Goal: Task Accomplishment & Management: Manage account settings

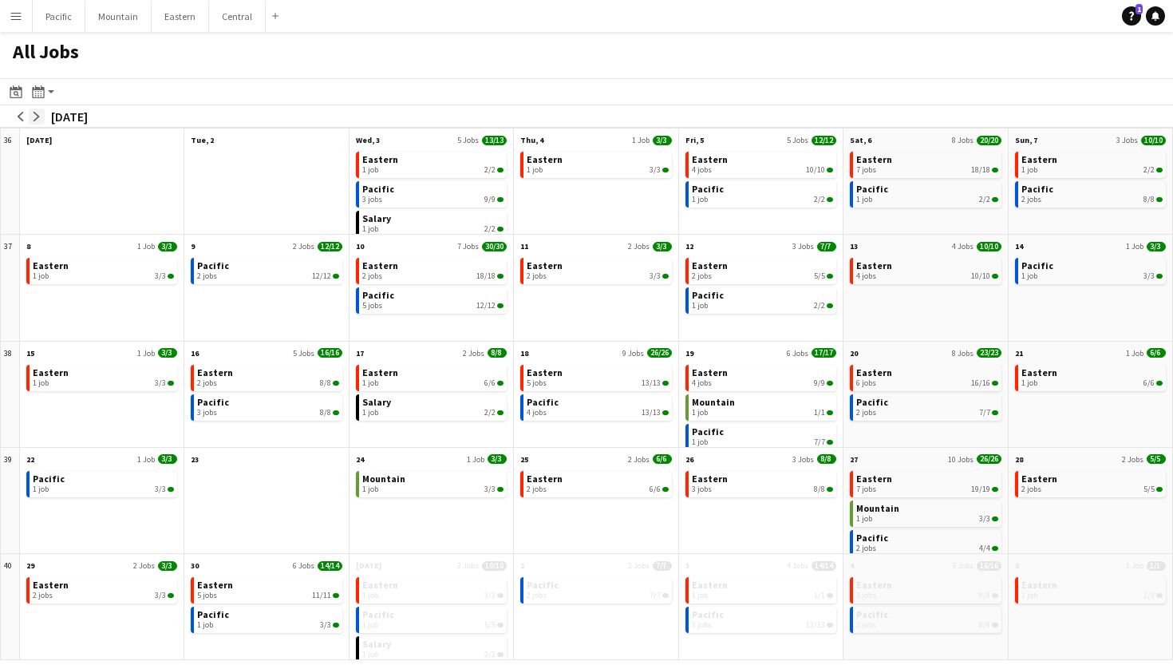
click at [40, 116] on app-icon "arrow-right" at bounding box center [37, 117] width 10 height 10
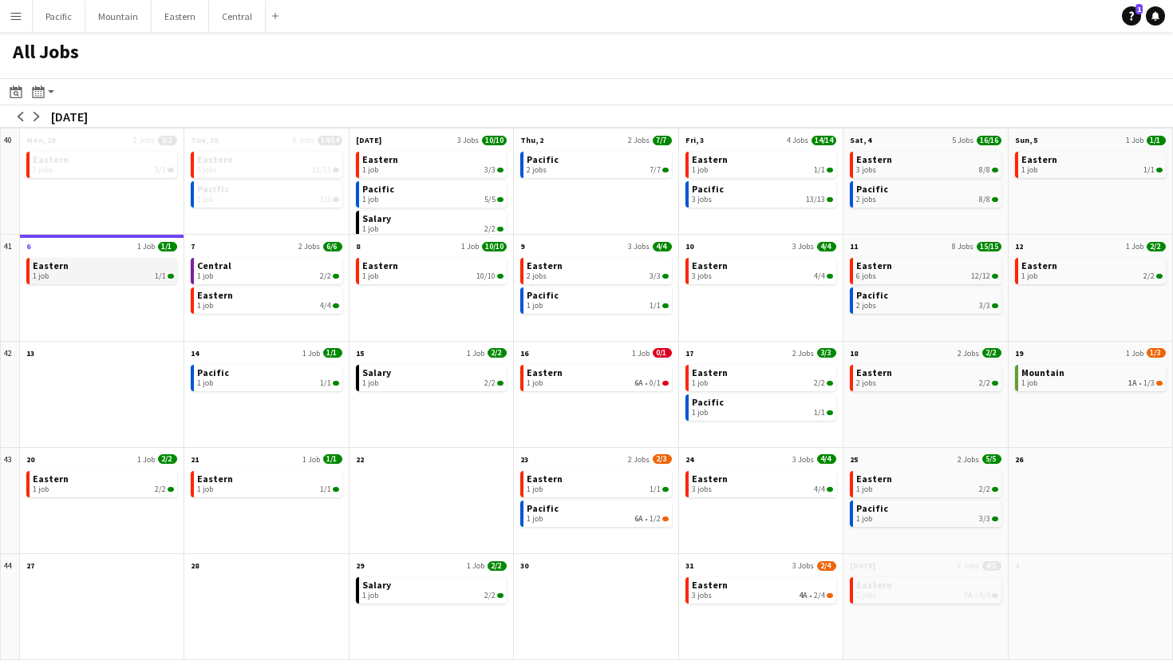
click at [132, 270] on link "Eastern 1 job 1/1" at bounding box center [103, 269] width 141 height 23
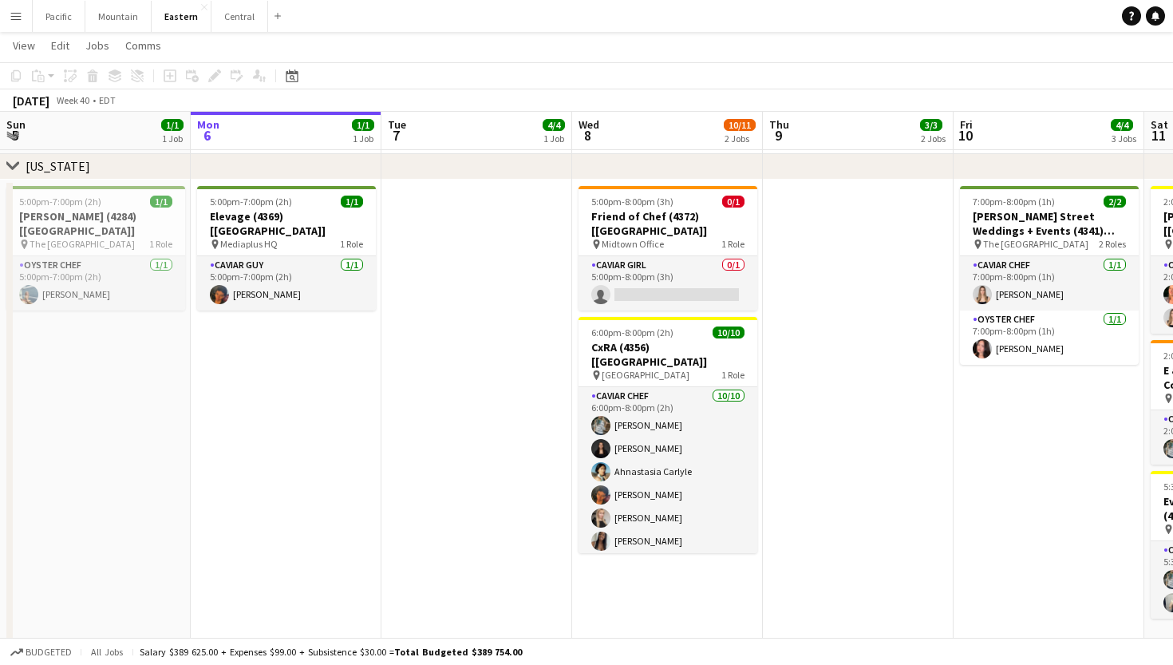
scroll to position [730, 0]
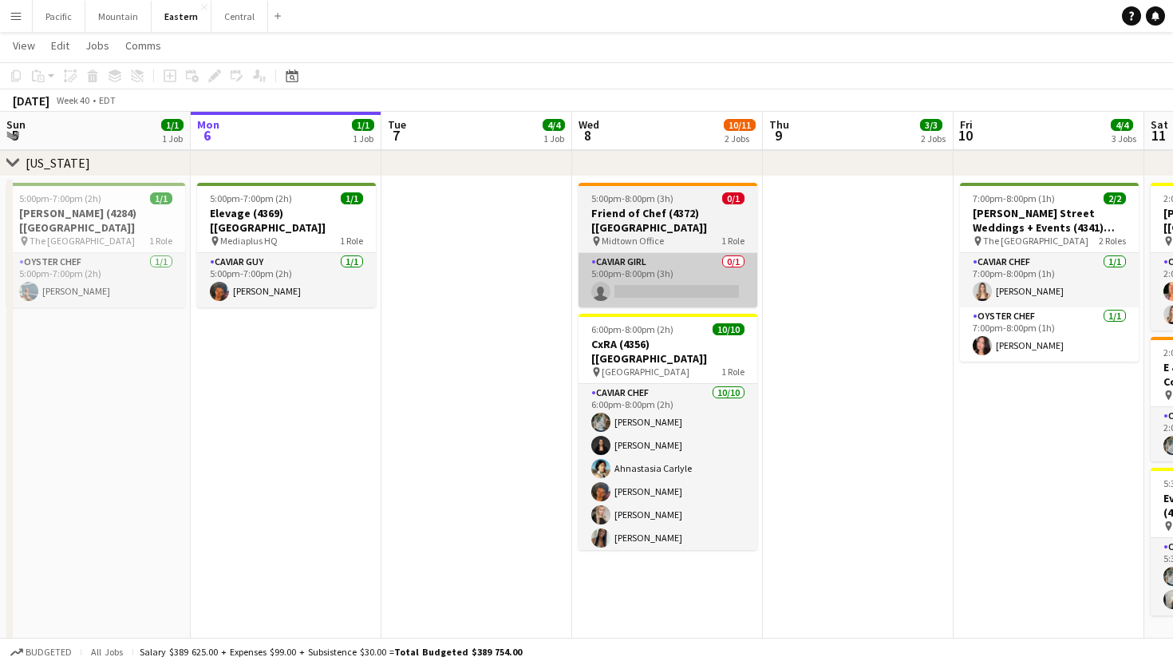
click at [678, 253] on app-card-role "Caviar Girl [DEMOGRAPHIC_DATA]/1 5:00pm-8:00pm (3h) single-neutral-actions" at bounding box center [668, 280] width 179 height 54
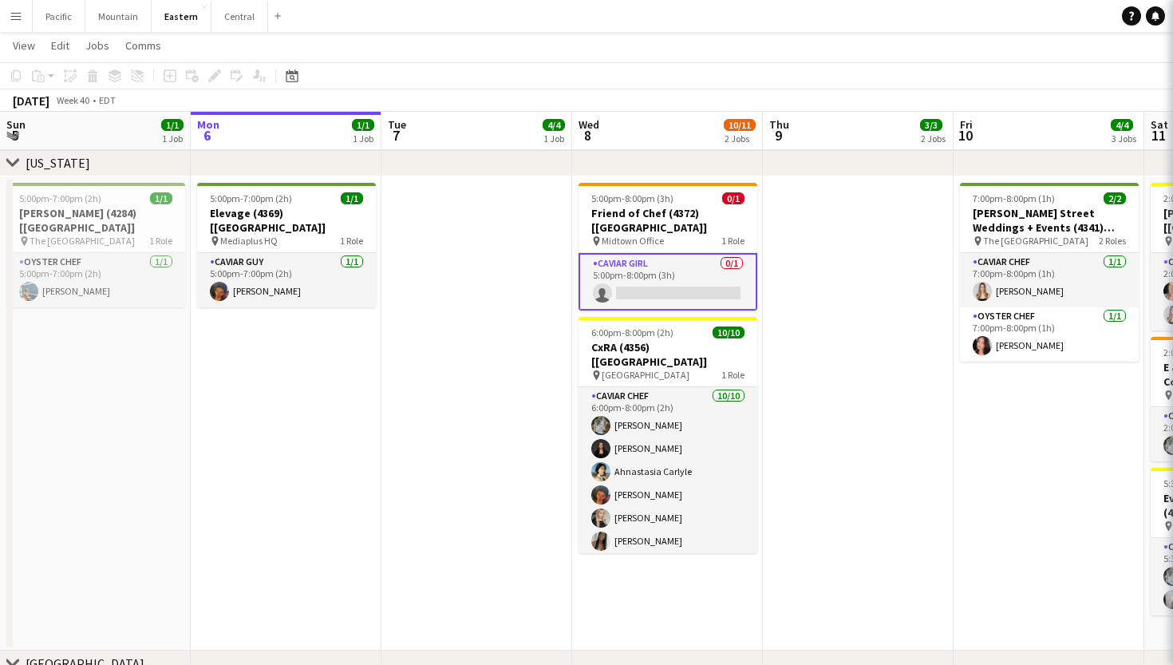
scroll to position [0, 382]
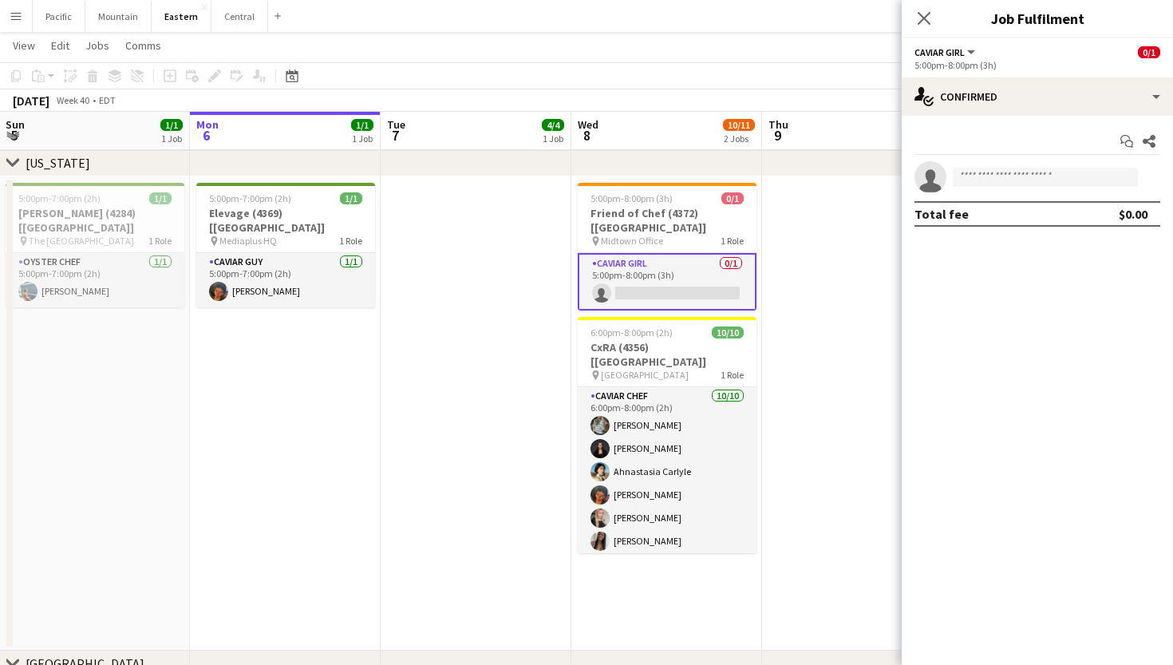
click at [691, 212] on h3 "Friend of Chef (4372) [[GEOGRAPHIC_DATA]]" at bounding box center [667, 220] width 179 height 29
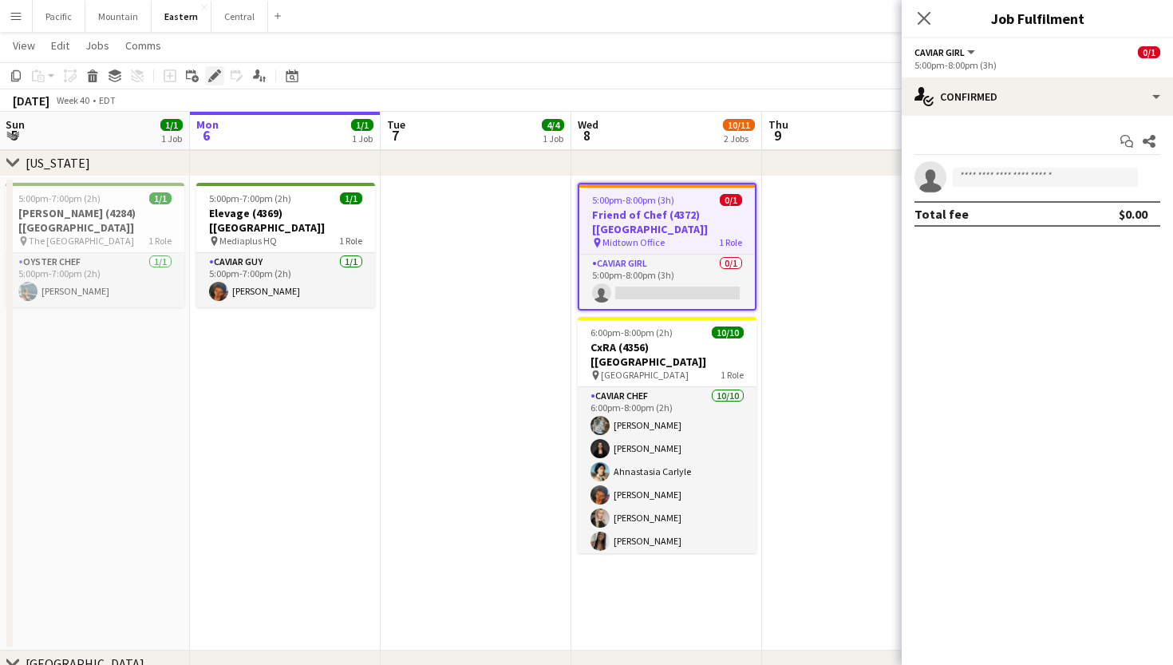
click at [219, 70] on icon at bounding box center [219, 71] width 4 height 4
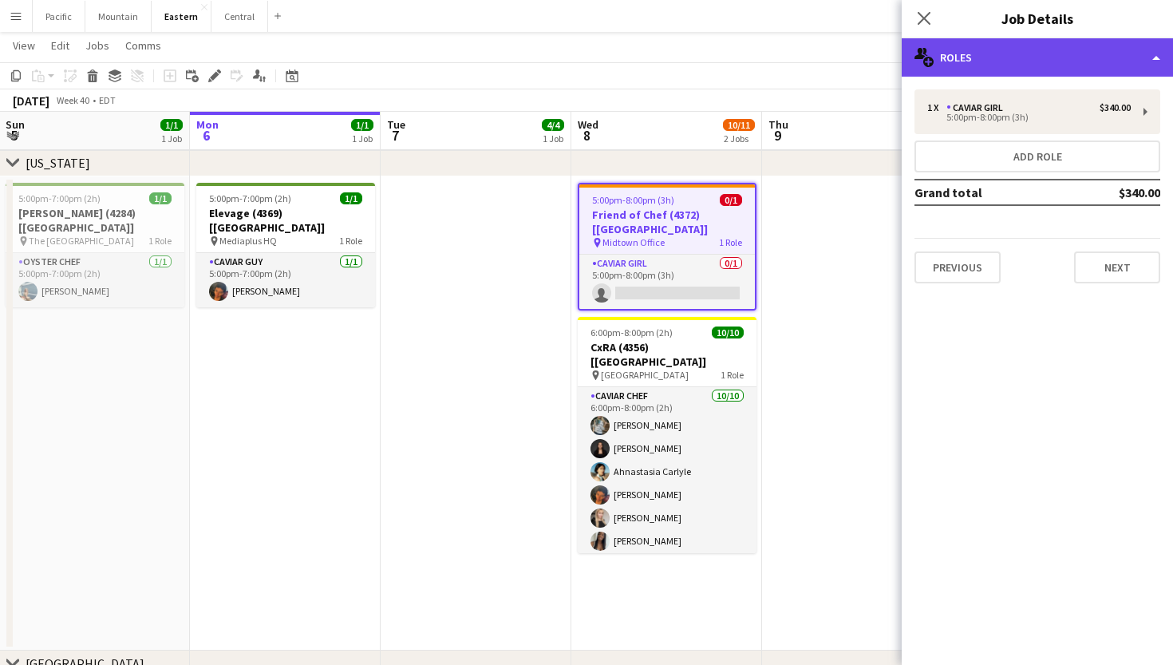
click at [1016, 49] on div "multiple-users-add Roles" at bounding box center [1037, 57] width 271 height 38
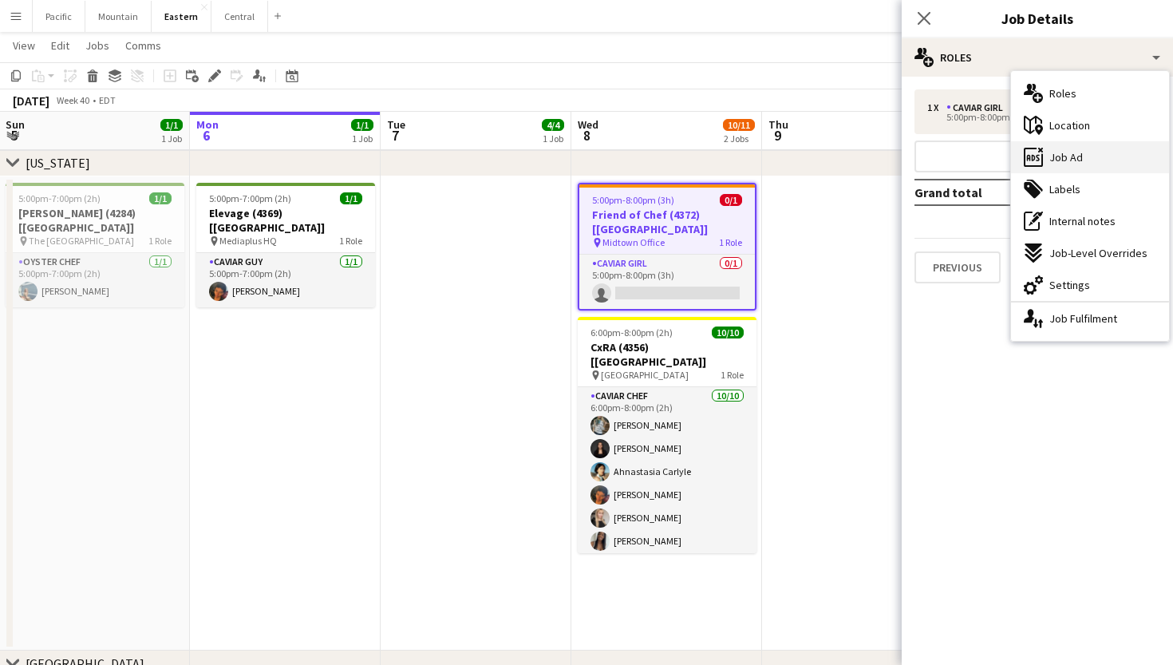
click at [1089, 162] on div "ads-window Job Ad" at bounding box center [1090, 157] width 158 height 32
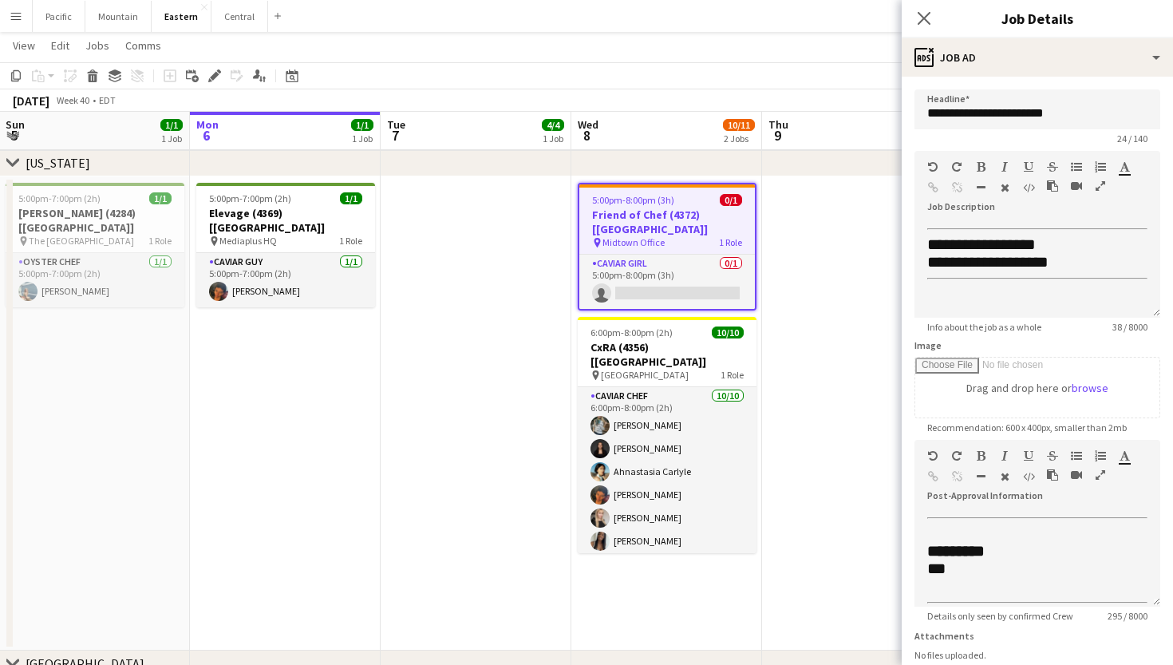
scroll to position [0, 0]
click at [925, 14] on icon "Close pop-in" at bounding box center [923, 17] width 15 height 15
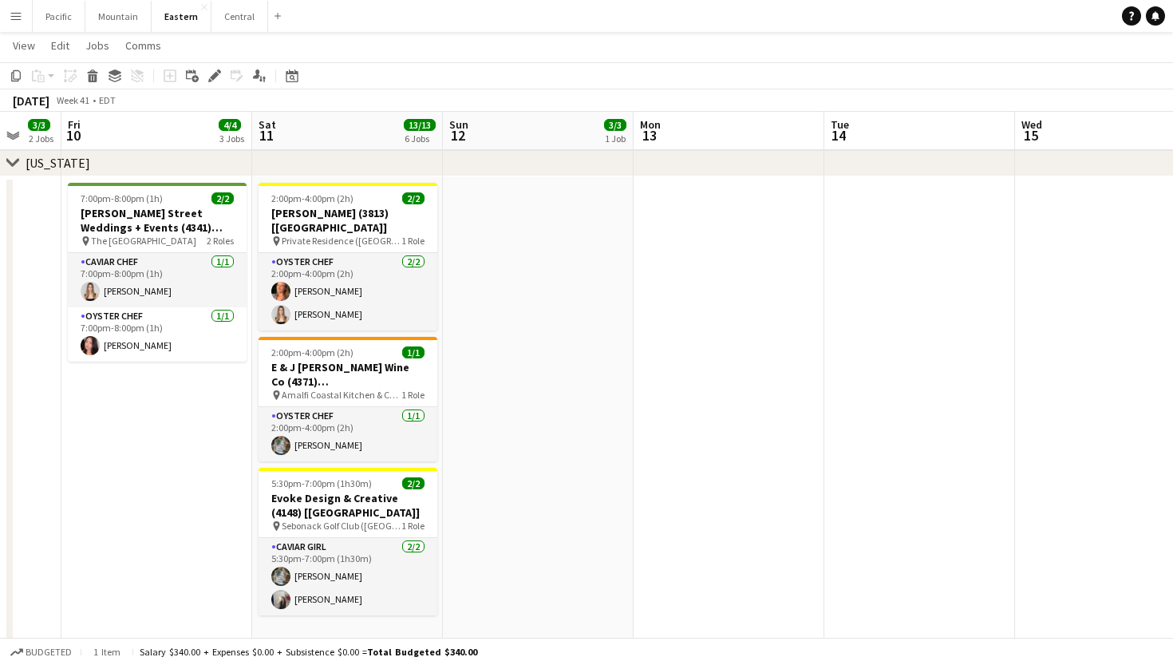
scroll to position [0, 516]
